Goal: Task Accomplishment & Management: Complete application form

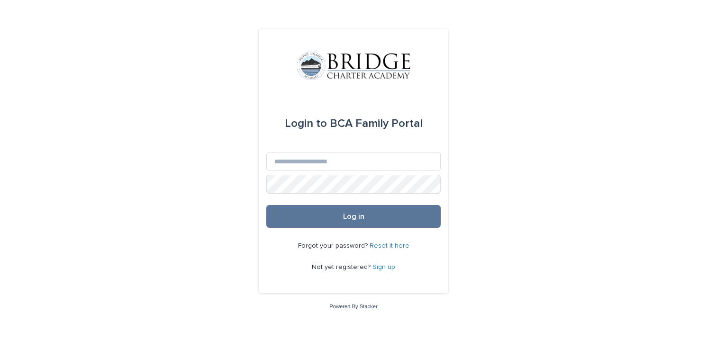
click at [380, 269] on link "Sign up" at bounding box center [384, 267] width 23 height 7
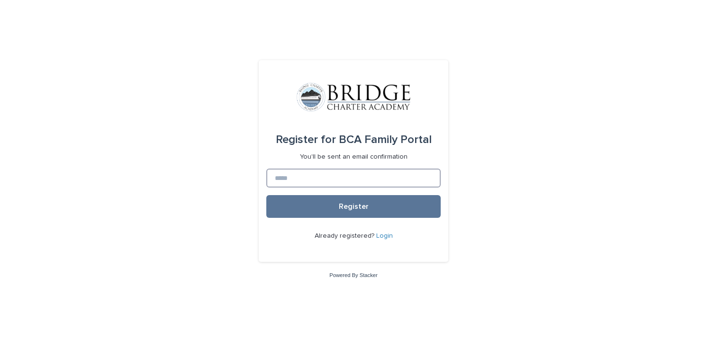
click at [350, 181] on input at bounding box center [353, 178] width 174 height 19
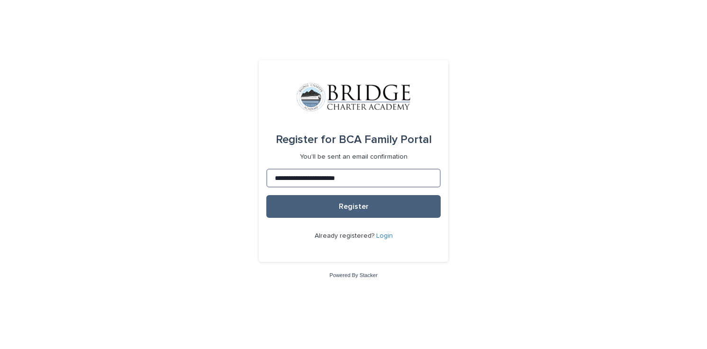
type input "**********"
click at [372, 209] on button "Register" at bounding box center [353, 206] width 174 height 23
